Goal: Information Seeking & Learning: Check status

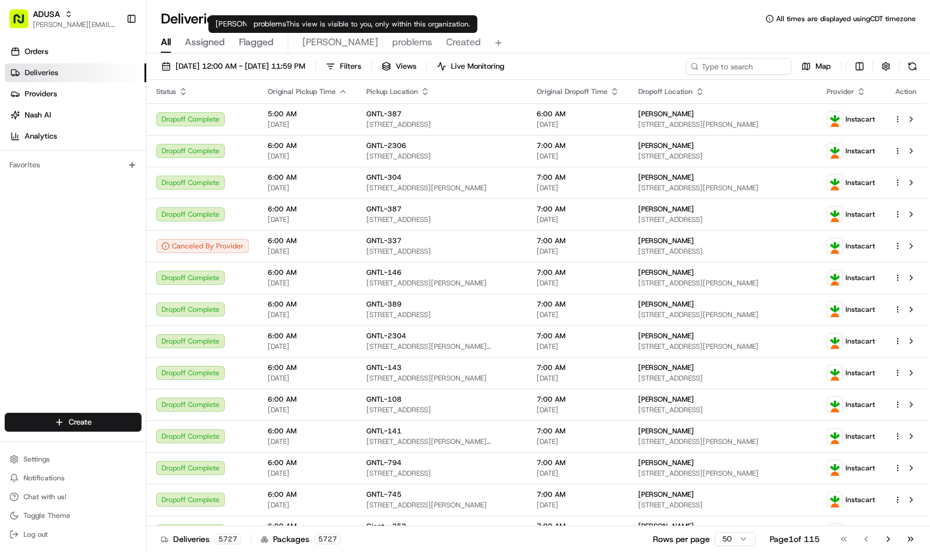
click at [392, 39] on span "problems" at bounding box center [412, 42] width 40 height 14
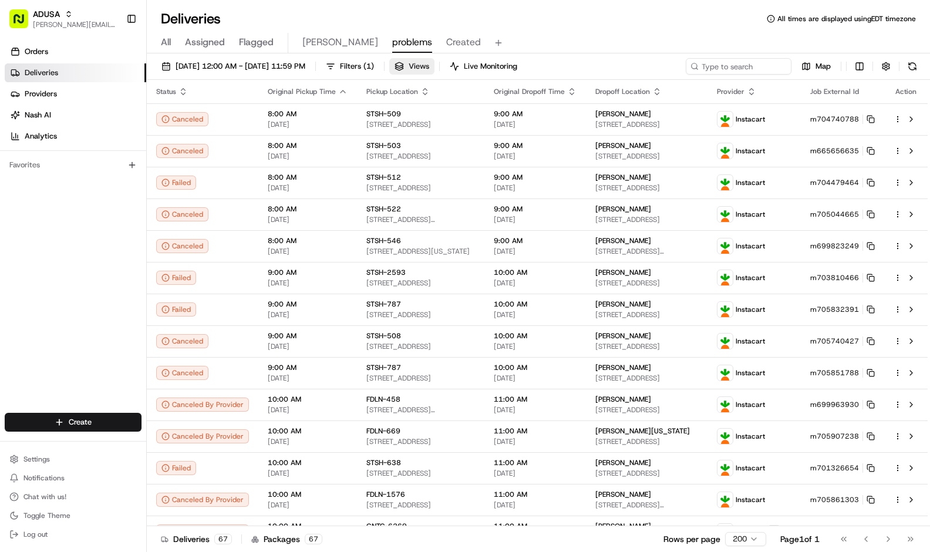
click at [429, 66] on span "Views" at bounding box center [419, 66] width 21 height 11
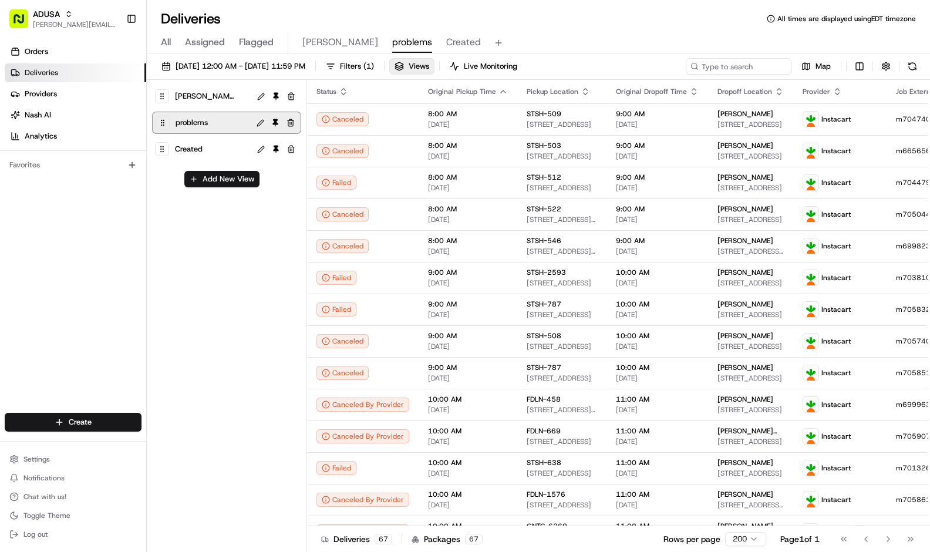
click at [260, 124] on button at bounding box center [261, 123] width 14 height 14
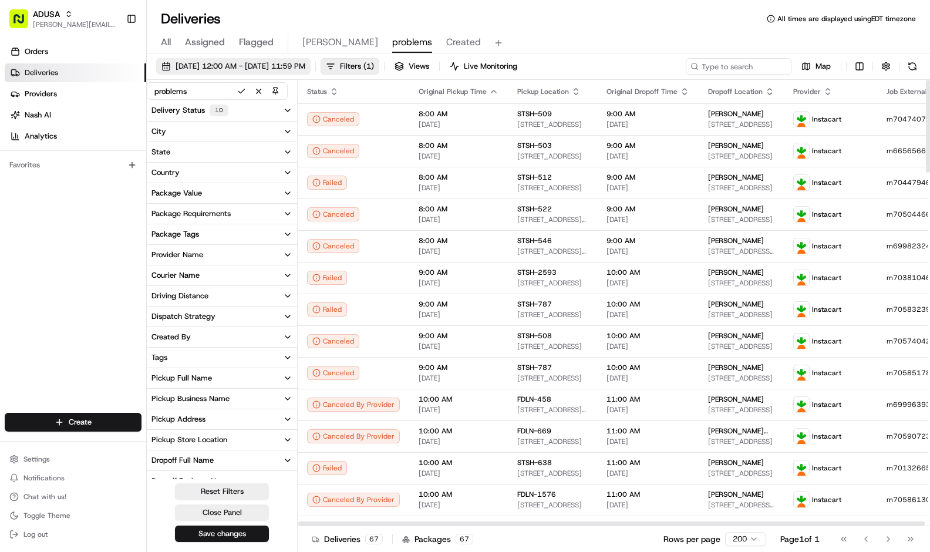
click at [305, 65] on span "[DATE] 12:00 AM - [DATE] 11:59 PM" at bounding box center [241, 66] width 130 height 11
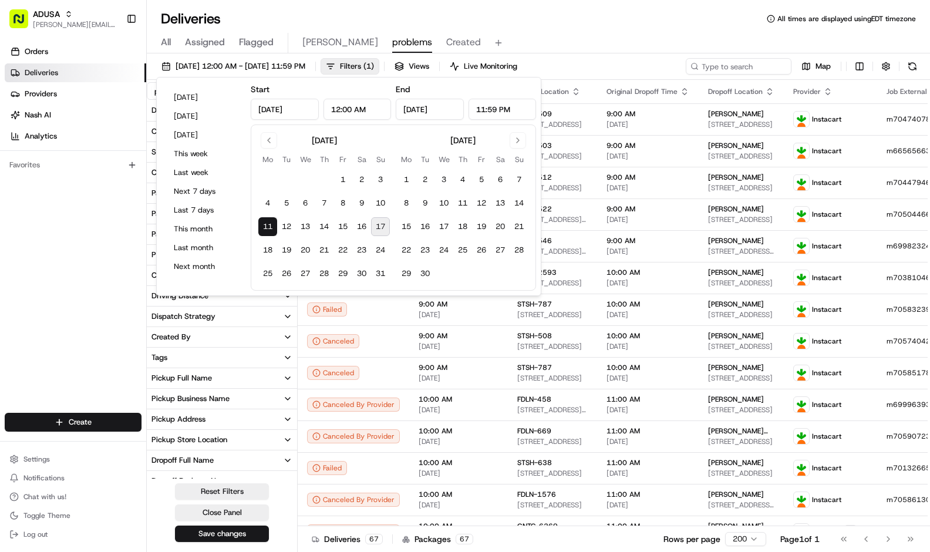
click at [382, 222] on button "17" at bounding box center [380, 226] width 19 height 19
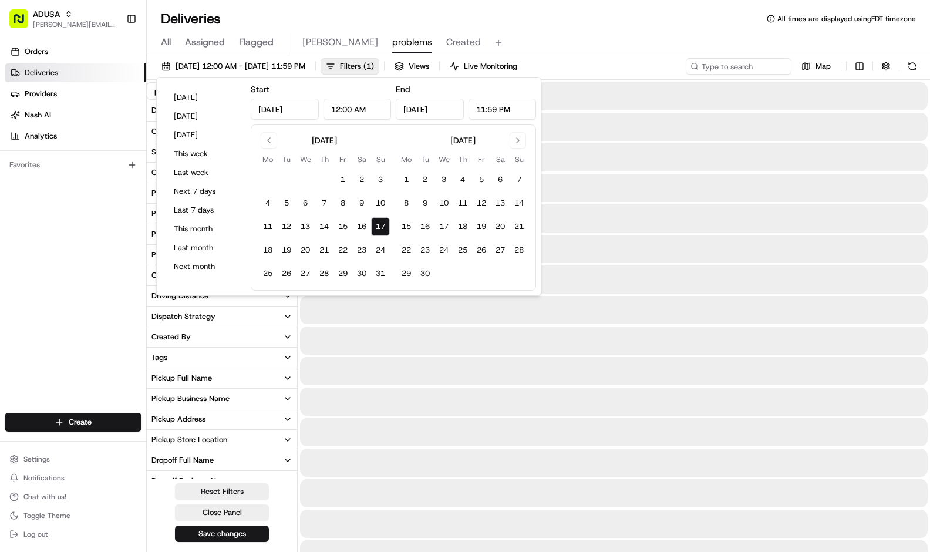
type input "[DATE]"
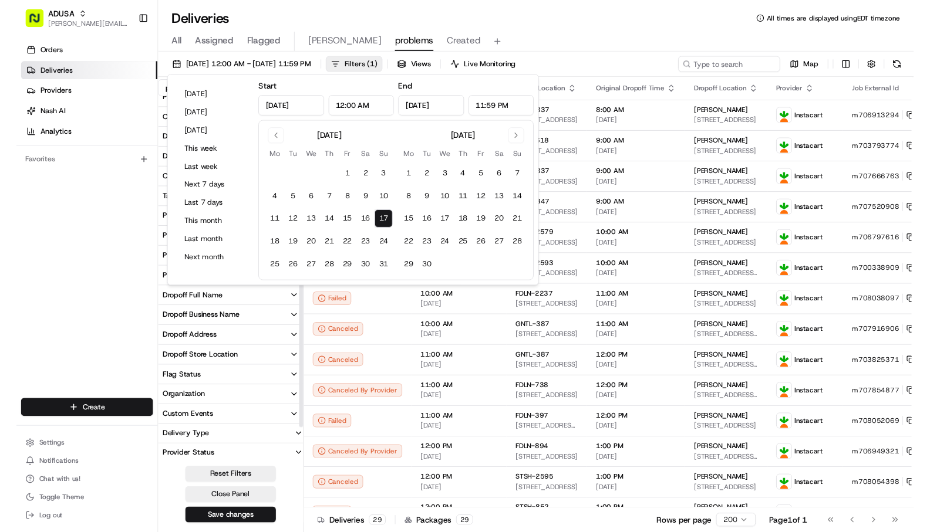
scroll to position [156, 0]
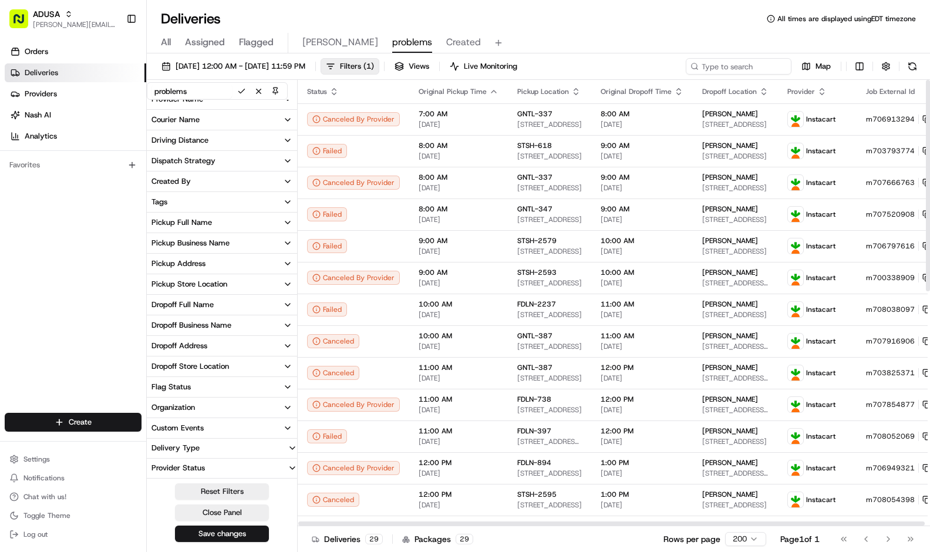
drag, startPoint x: 925, startPoint y: 93, endPoint x: 927, endPoint y: 143, distance: 50.5
click at [927, 143] on div at bounding box center [927, 303] width 5 height 446
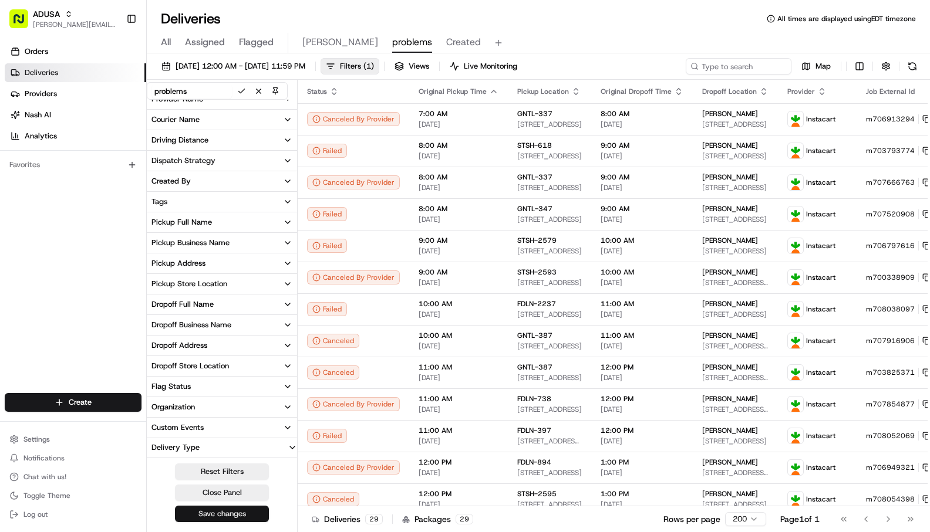
click at [195, 514] on button "Save changes" at bounding box center [222, 514] width 94 height 16
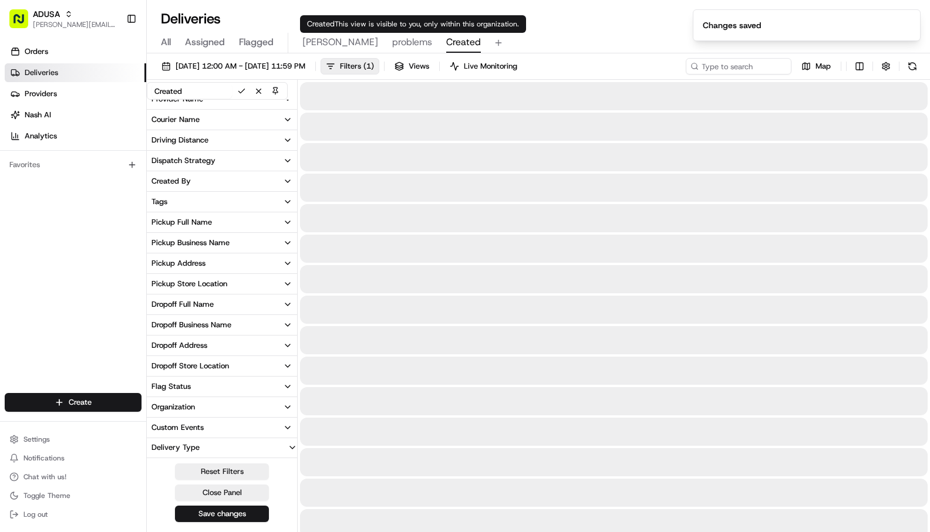
click at [446, 38] on span "Created" at bounding box center [463, 42] width 35 height 14
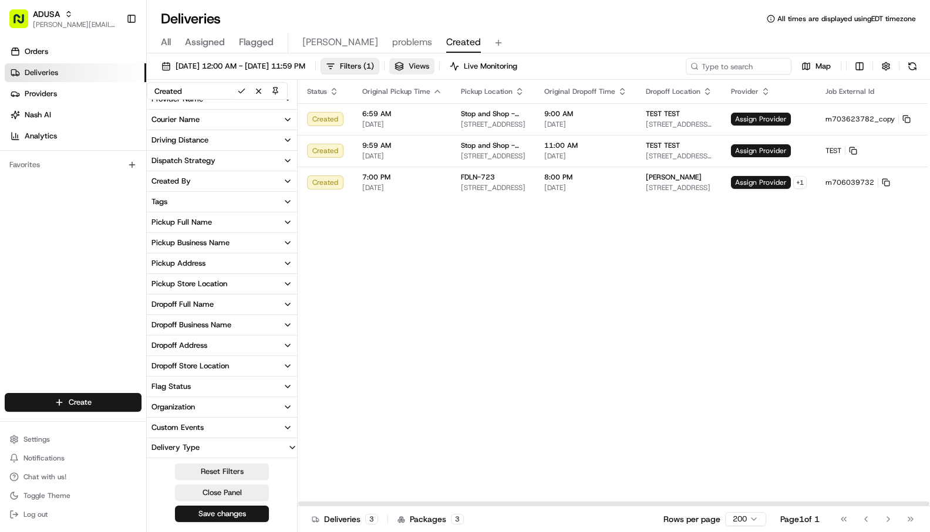
click at [429, 66] on span "Views" at bounding box center [419, 66] width 21 height 11
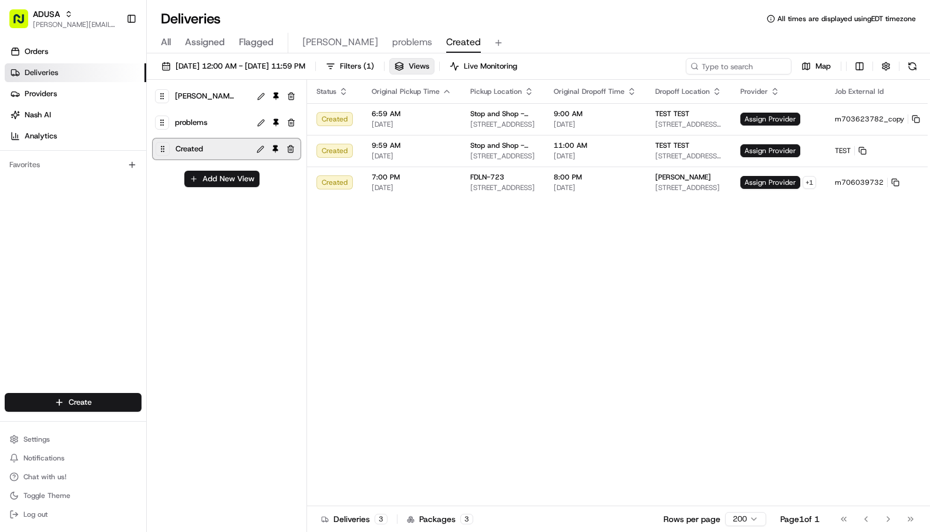
click at [259, 148] on button at bounding box center [261, 150] width 14 height 14
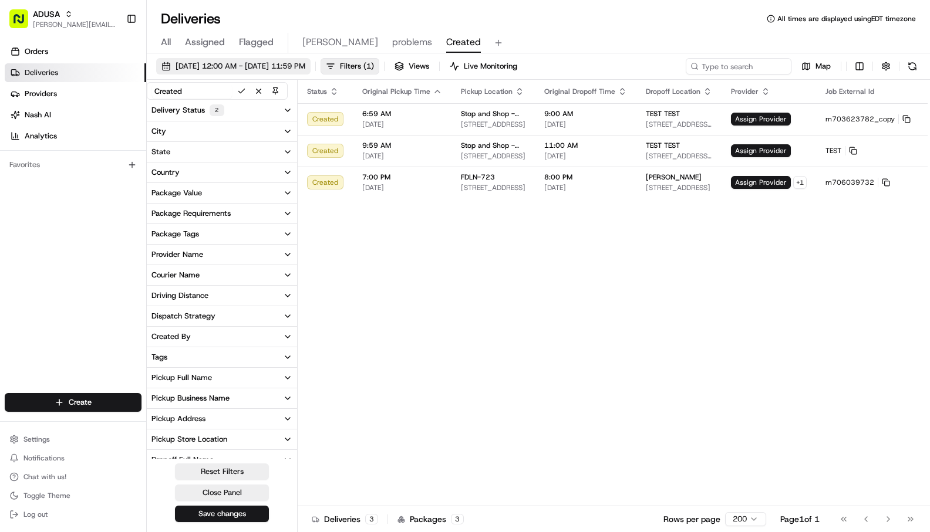
click at [211, 68] on span "[DATE] 12:00 AM - [DATE] 11:59 PM" at bounding box center [241, 66] width 130 height 11
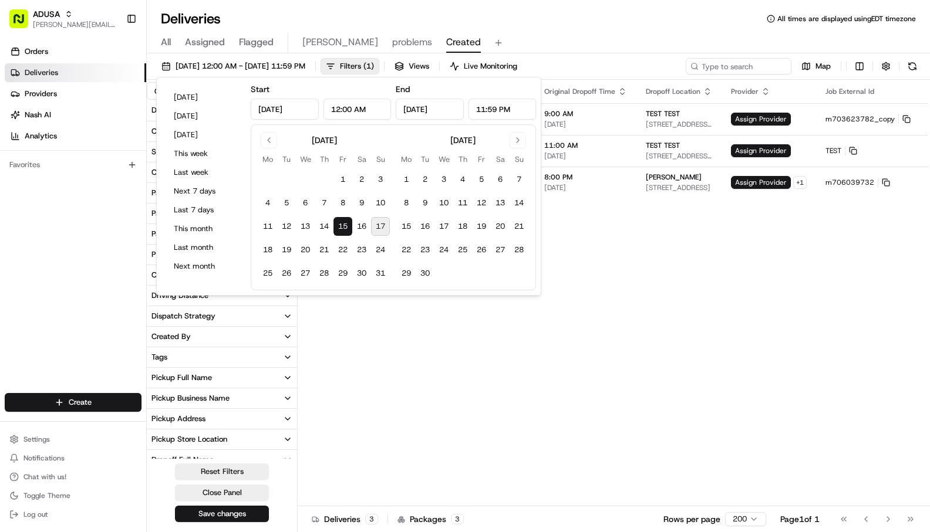
click at [379, 222] on button "17" at bounding box center [380, 226] width 19 height 19
type input "[DATE]"
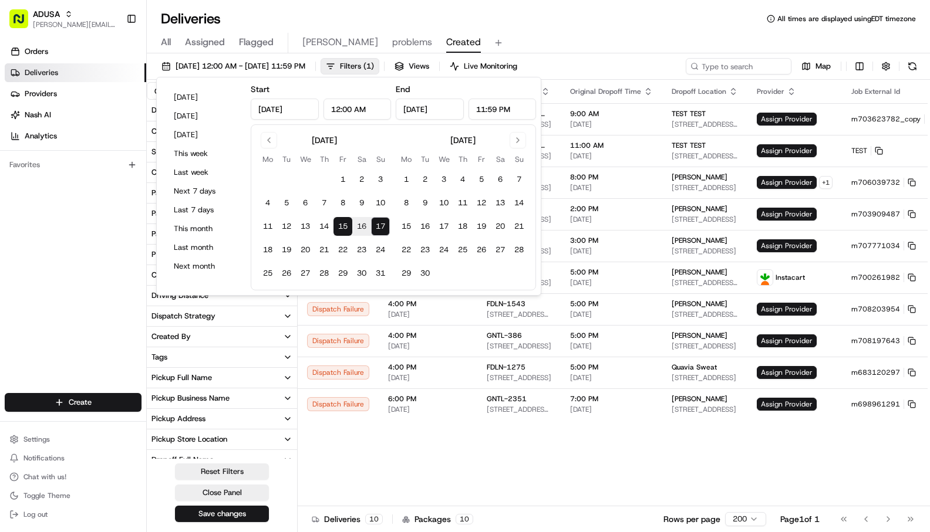
click at [380, 224] on button "17" at bounding box center [380, 226] width 19 height 19
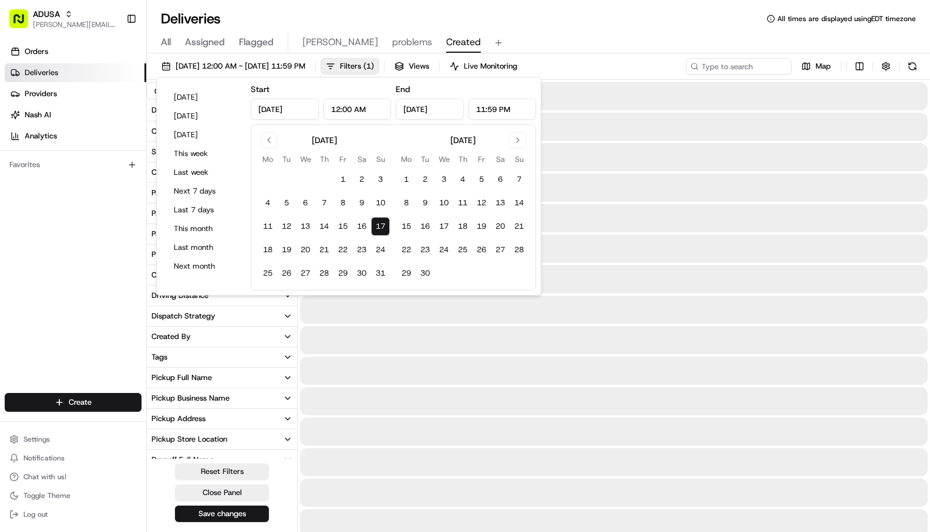
type input "[DATE]"
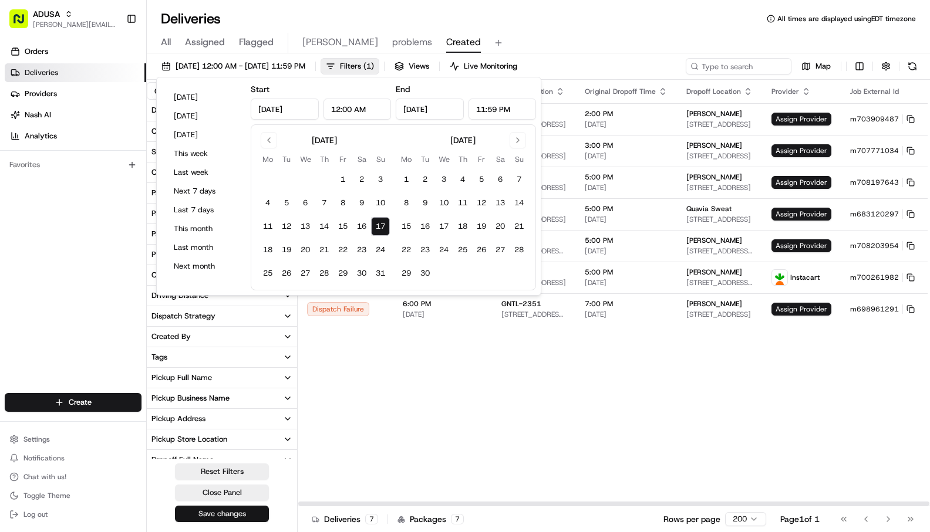
click at [251, 512] on button "Save changes" at bounding box center [222, 514] width 94 height 16
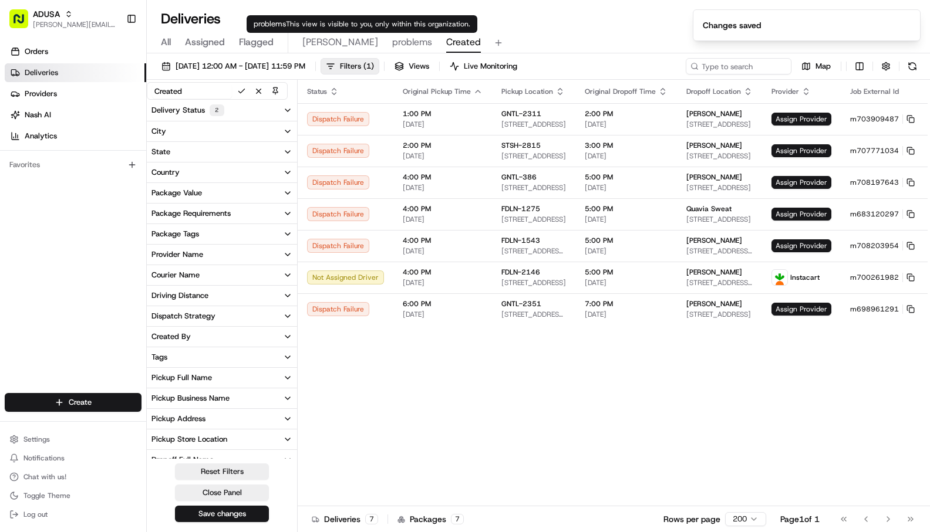
click at [392, 41] on span "problems" at bounding box center [412, 42] width 40 height 14
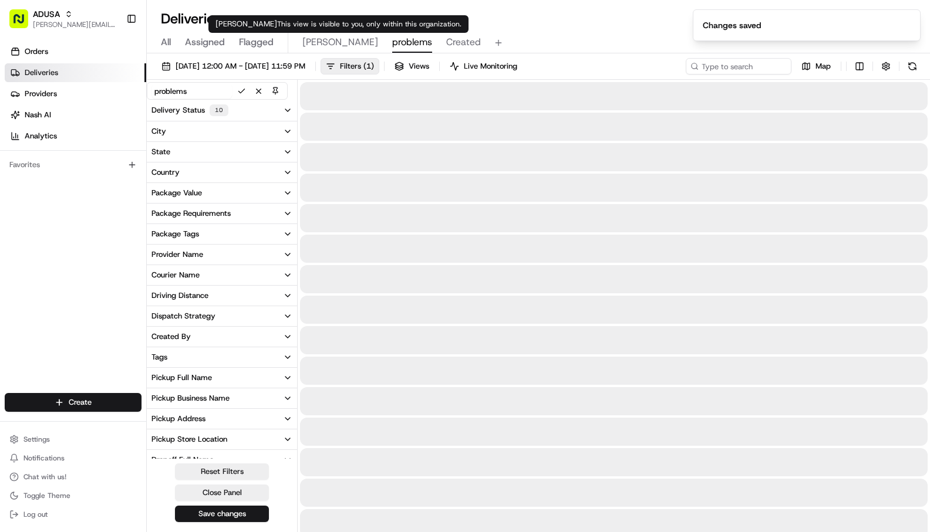
click at [308, 41] on span "[PERSON_NAME]" at bounding box center [340, 42] width 76 height 14
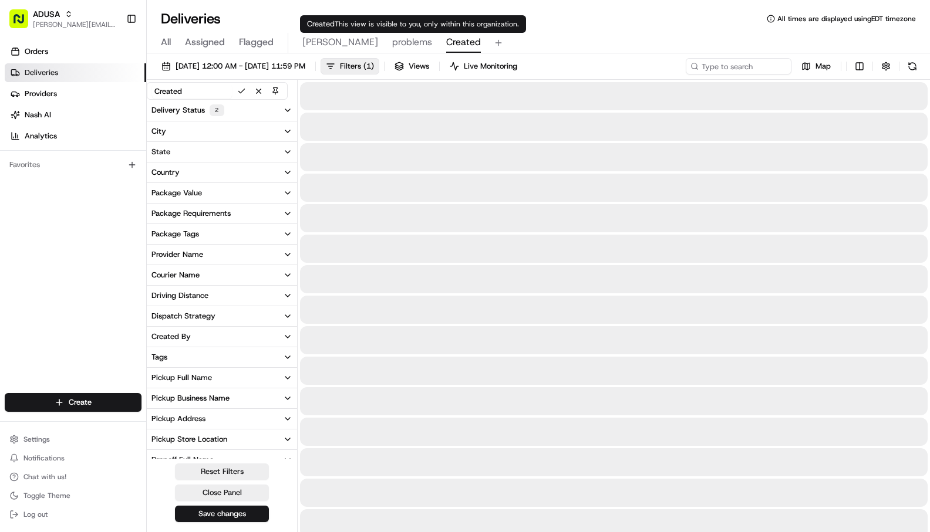
click at [446, 38] on span "Created" at bounding box center [463, 42] width 35 height 14
